Goal: Task Accomplishment & Management: Use online tool/utility

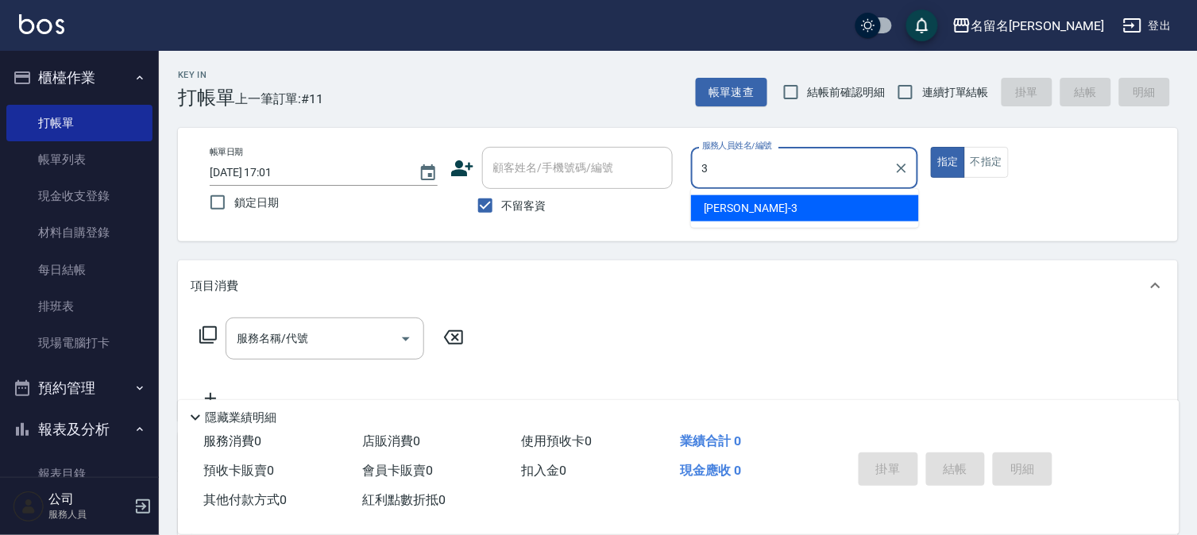
type input "[PERSON_NAME]-3"
type button "true"
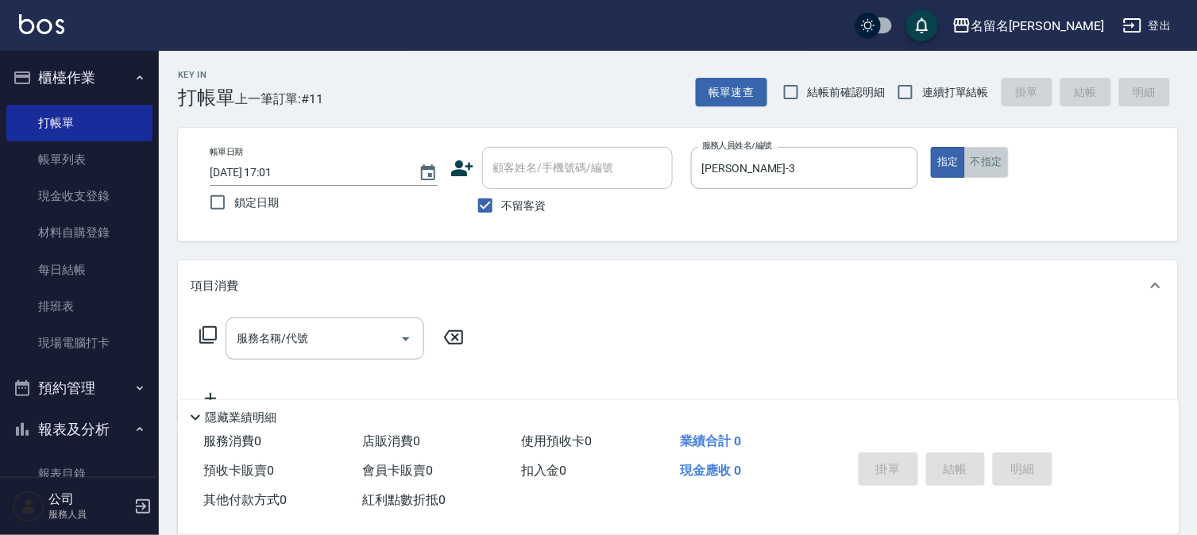
click at [986, 160] on button "不指定" at bounding box center [986, 162] width 44 height 31
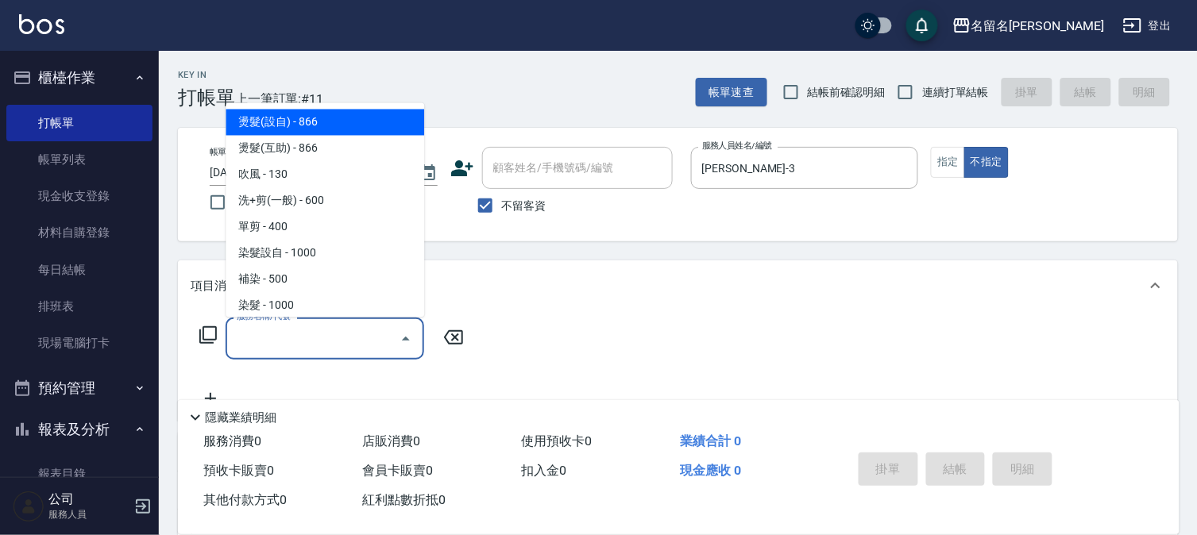
drag, startPoint x: 262, startPoint y: 342, endPoint x: 268, endPoint y: 335, distance: 9.6
click at [263, 342] on input "服務名稱/代號" at bounding box center [313, 339] width 160 height 28
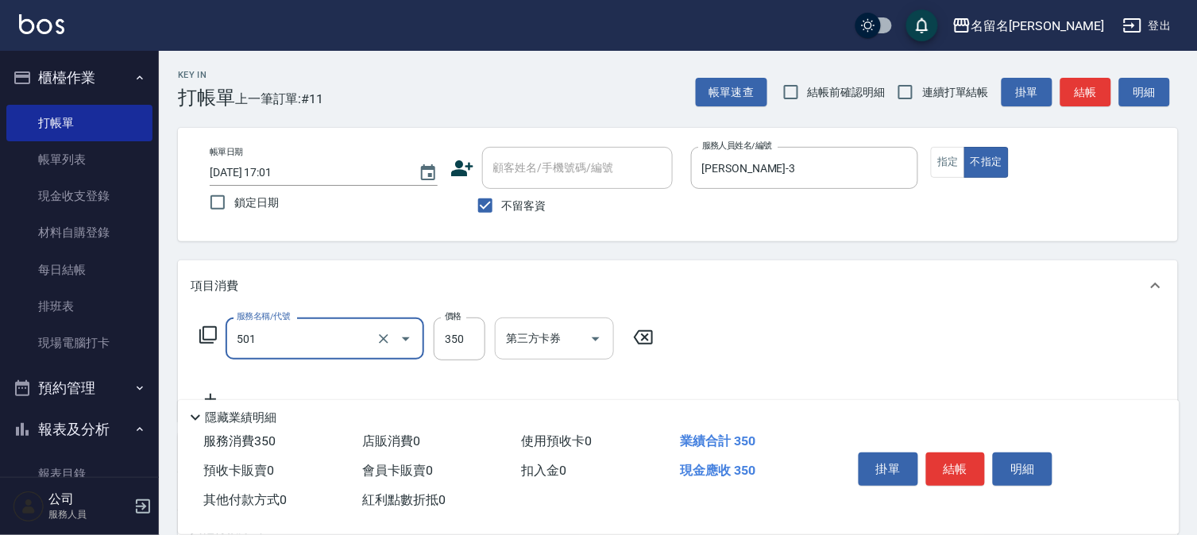
type input "P.S洗髮(501)"
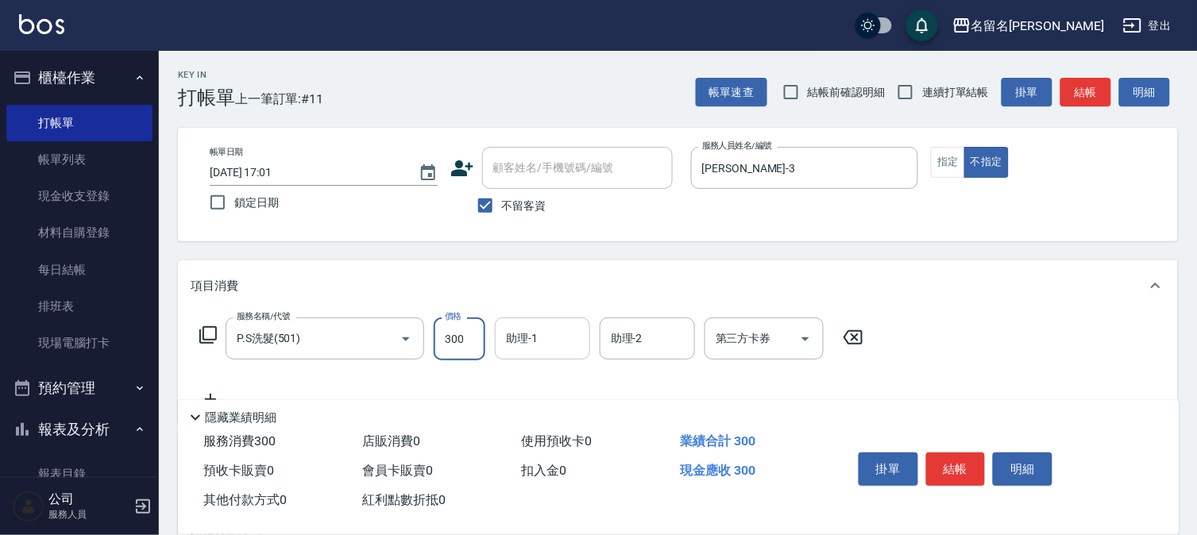
type input "300"
click at [549, 334] on input "助理-1" at bounding box center [542, 339] width 81 height 28
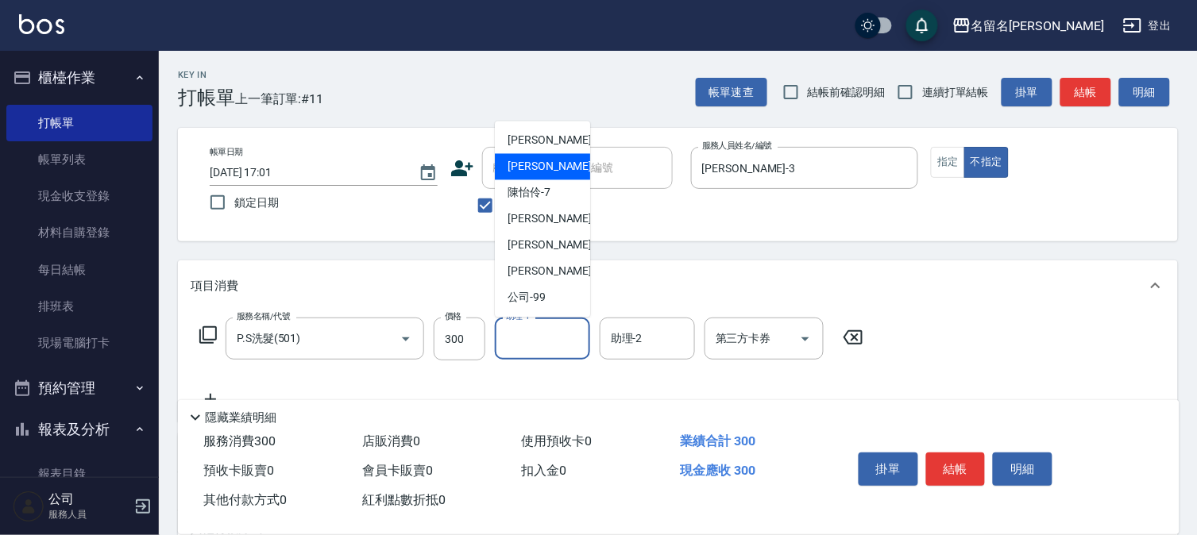
click at [538, 163] on span "[PERSON_NAME]-3" at bounding box center [555, 167] width 94 height 17
type input "[PERSON_NAME]-3"
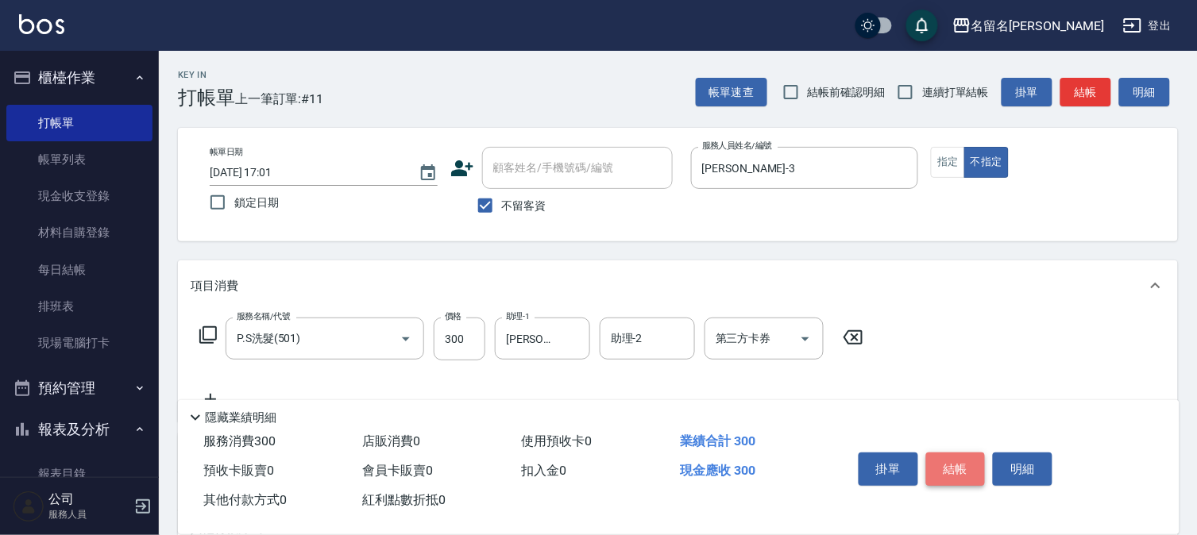
click at [957, 471] on button "結帳" at bounding box center [956, 469] width 60 height 33
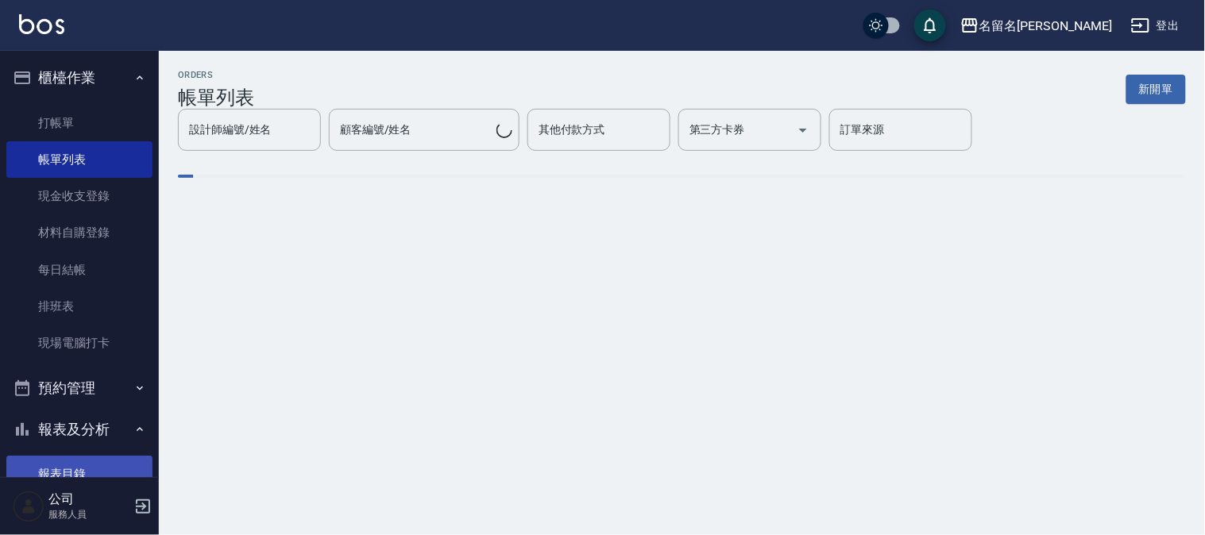
click at [64, 467] on link "報表目錄" at bounding box center [79, 474] width 146 height 37
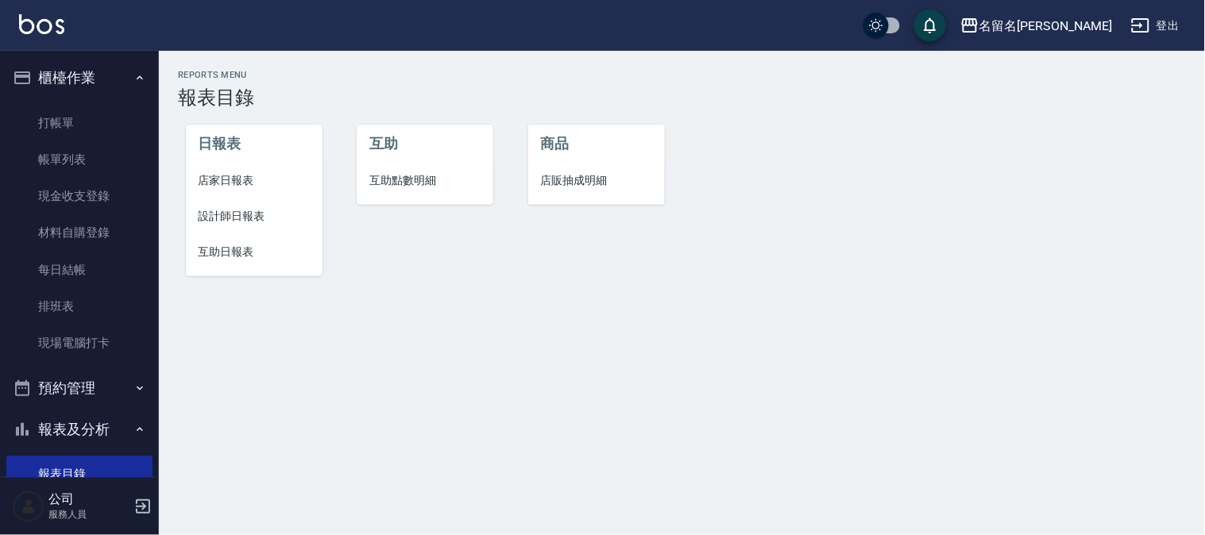
click at [228, 217] on span "設計師日報表" at bounding box center [254, 216] width 111 height 17
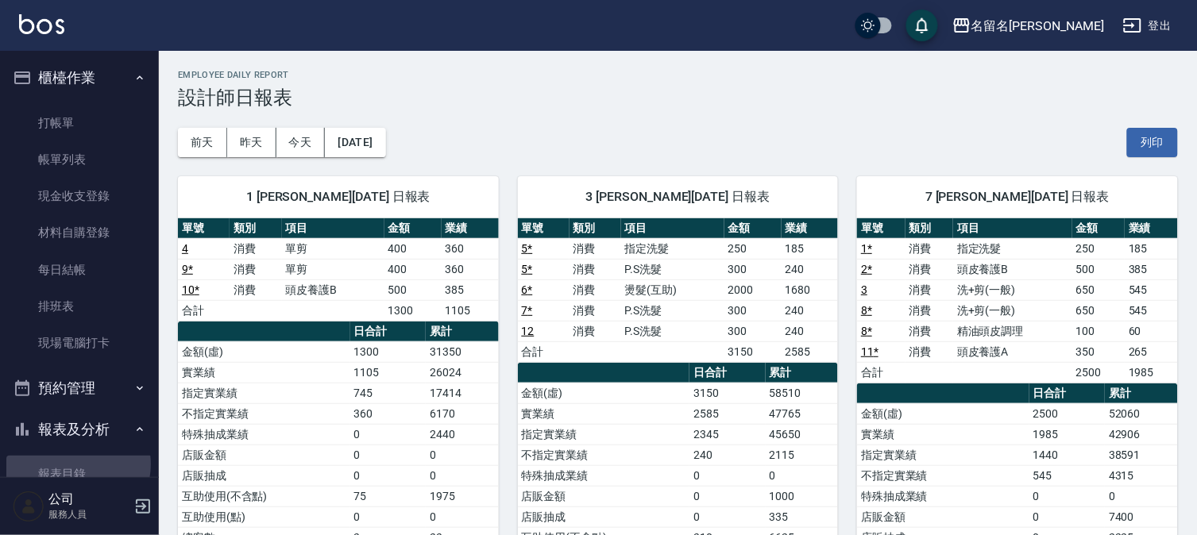
drag, startPoint x: 74, startPoint y: 465, endPoint x: 130, endPoint y: 419, distance: 72.3
click at [75, 465] on link "報表目錄" at bounding box center [79, 474] width 146 height 37
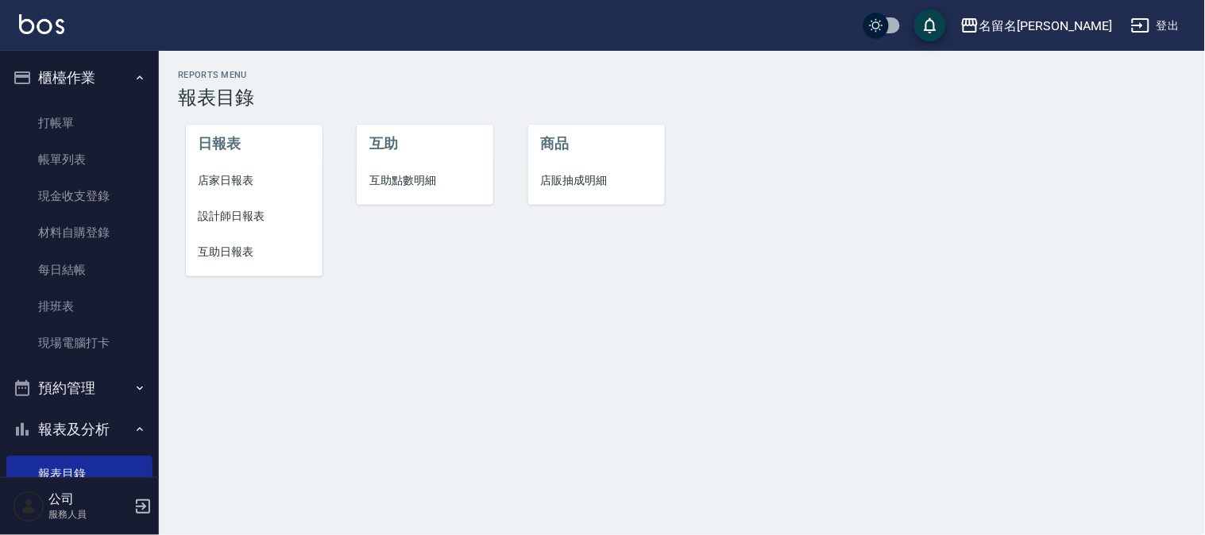
click at [251, 247] on span "互助日報表" at bounding box center [254, 252] width 111 height 17
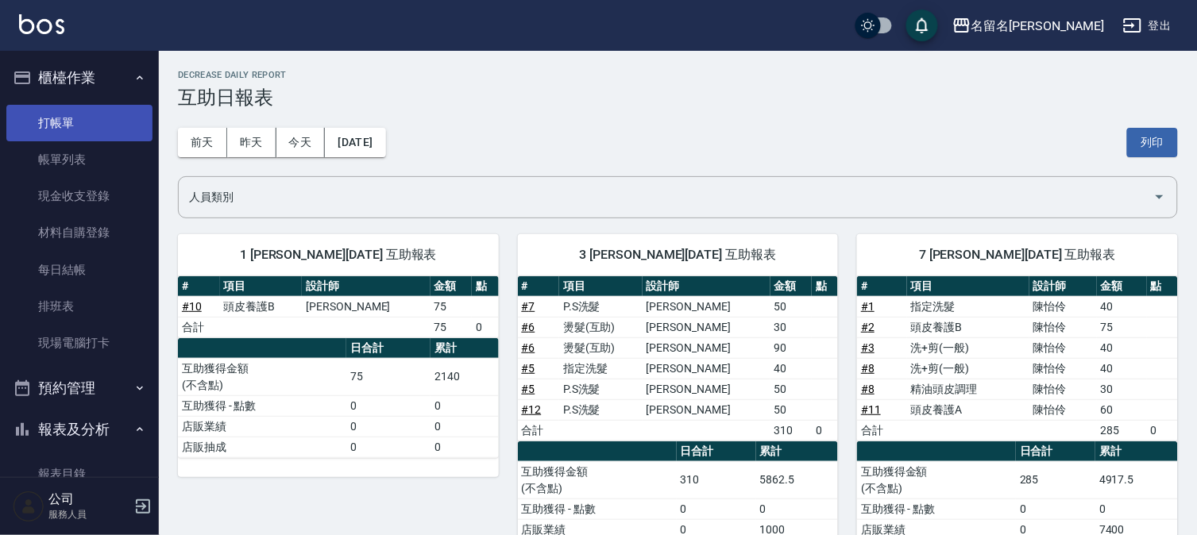
click at [84, 119] on link "打帳單" at bounding box center [79, 123] width 146 height 37
